Goal: Transaction & Acquisition: Obtain resource

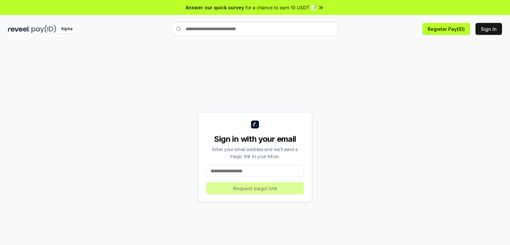
drag, startPoint x: 281, startPoint y: 161, endPoint x: 280, endPoint y: 167, distance: 5.4
click at [280, 167] on div "Sign in with your email Enter your email address and we’ll send a magic link to…" at bounding box center [255, 157] width 114 height 90
click at [280, 168] on input at bounding box center [255, 171] width 98 height 12
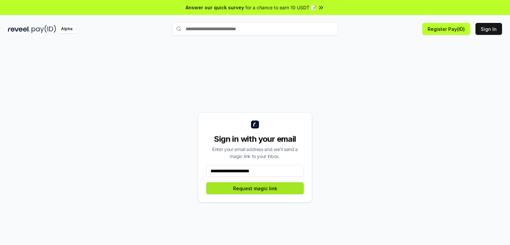
type input "**********"
click at [265, 189] on button "Request magic link" at bounding box center [255, 188] width 98 height 12
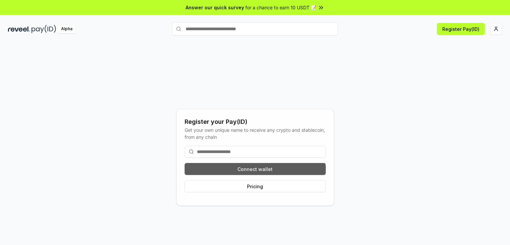
click at [289, 169] on button "Connect wallet" at bounding box center [255, 169] width 141 height 12
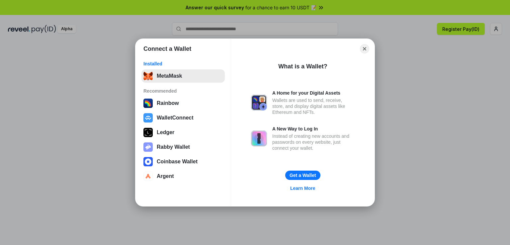
click at [161, 80] on button "MetaMask" at bounding box center [182, 75] width 83 height 13
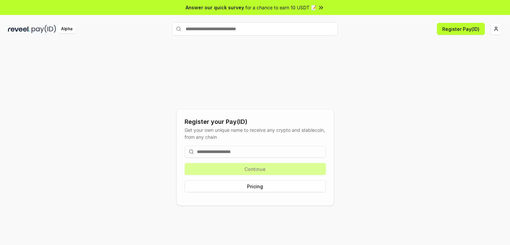
click at [268, 151] on input at bounding box center [255, 152] width 141 height 12
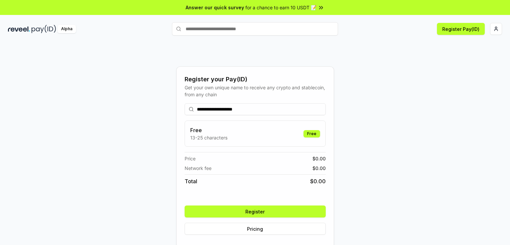
type input "**********"
click at [251, 212] on button "Register" at bounding box center [255, 212] width 141 height 12
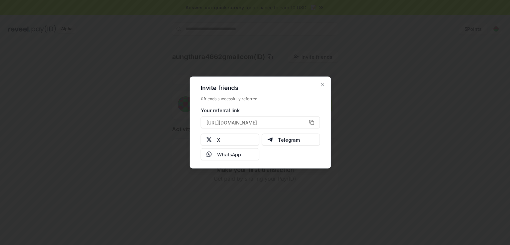
click at [325, 84] on div "Invite friends 0 friends successfully referred Your referral link https://revee…" at bounding box center [260, 123] width 141 height 92
click at [323, 84] on icon "button" at bounding box center [322, 84] width 5 height 5
